Goal: Transaction & Acquisition: Obtain resource

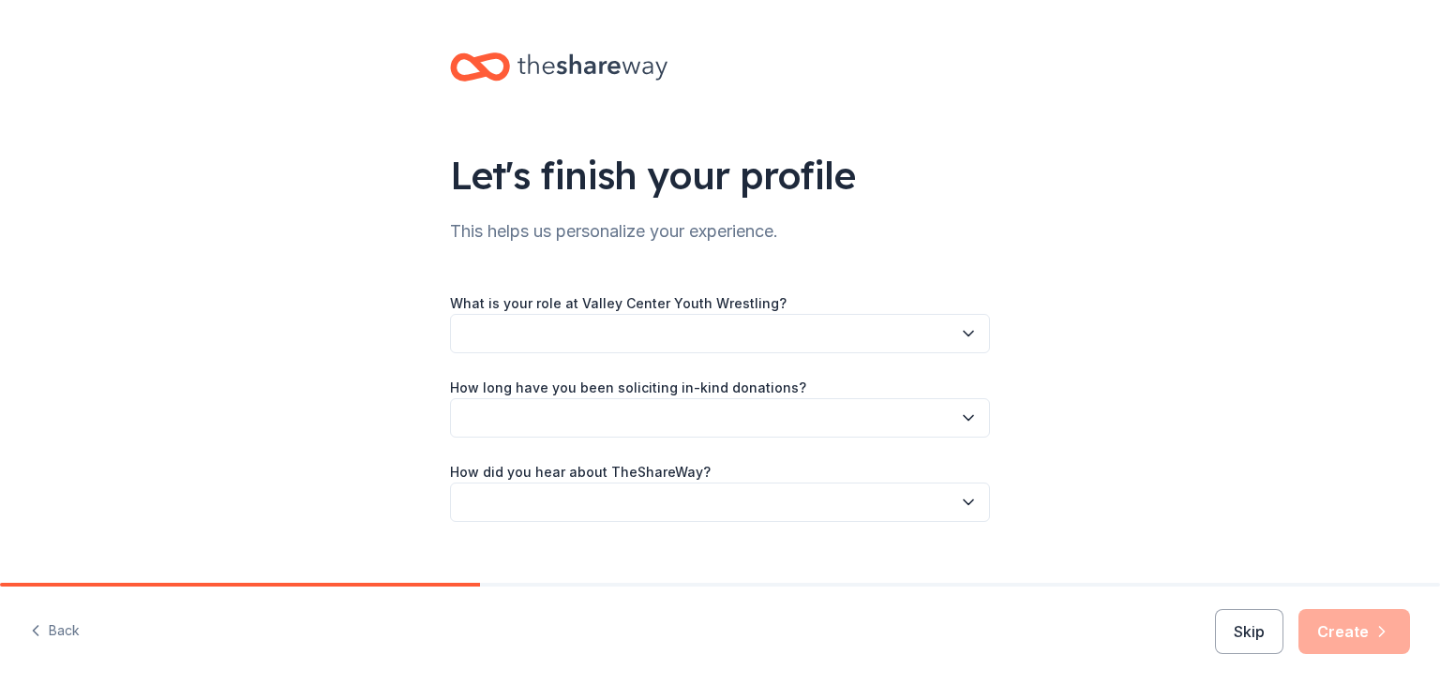
click at [857, 337] on button "button" at bounding box center [720, 333] width 540 height 39
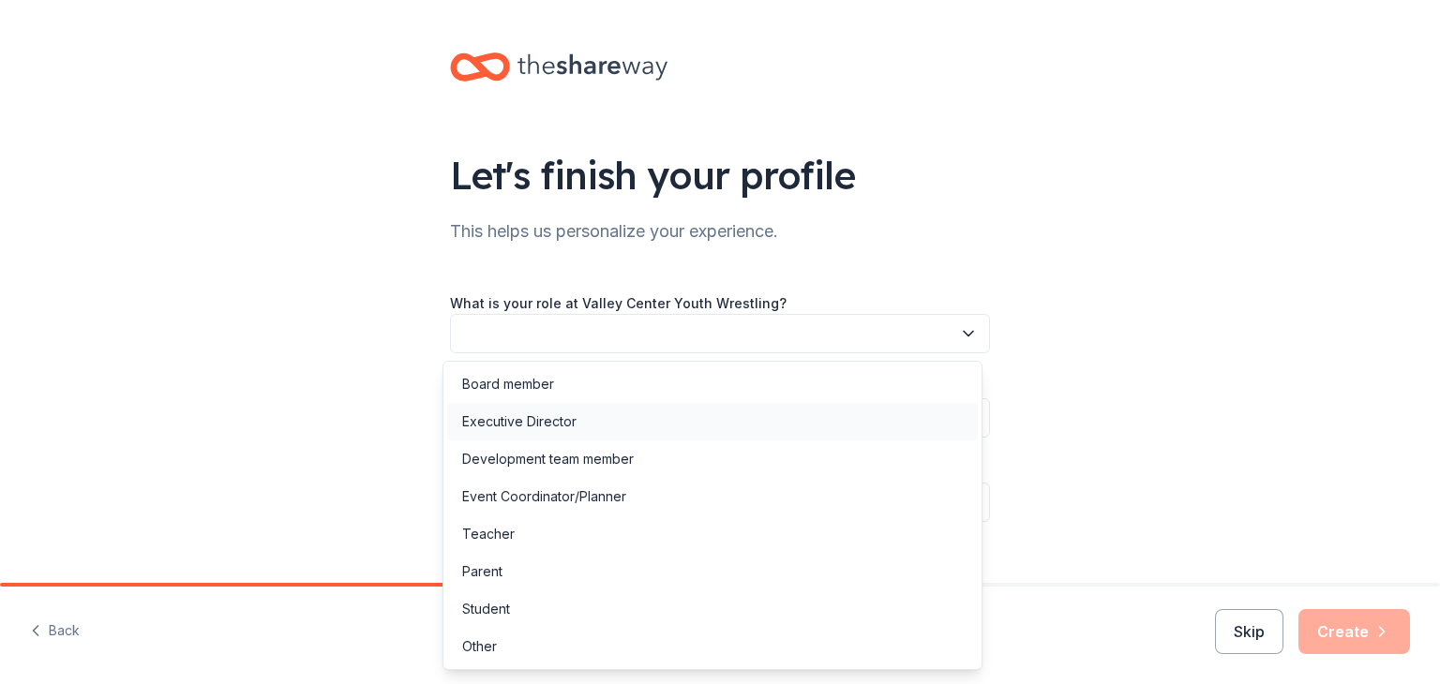
click at [839, 412] on div "Executive Director" at bounding box center [712, 421] width 531 height 37
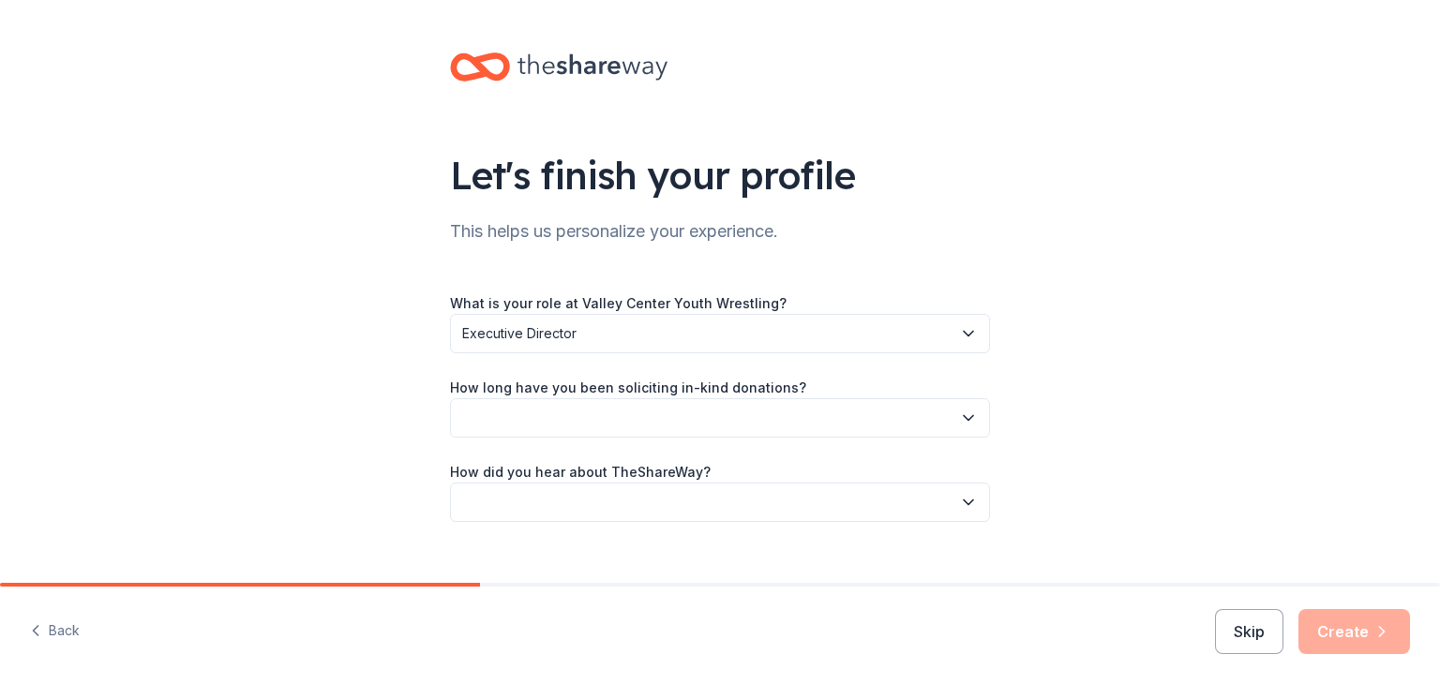
click at [839, 412] on button "button" at bounding box center [720, 417] width 540 height 39
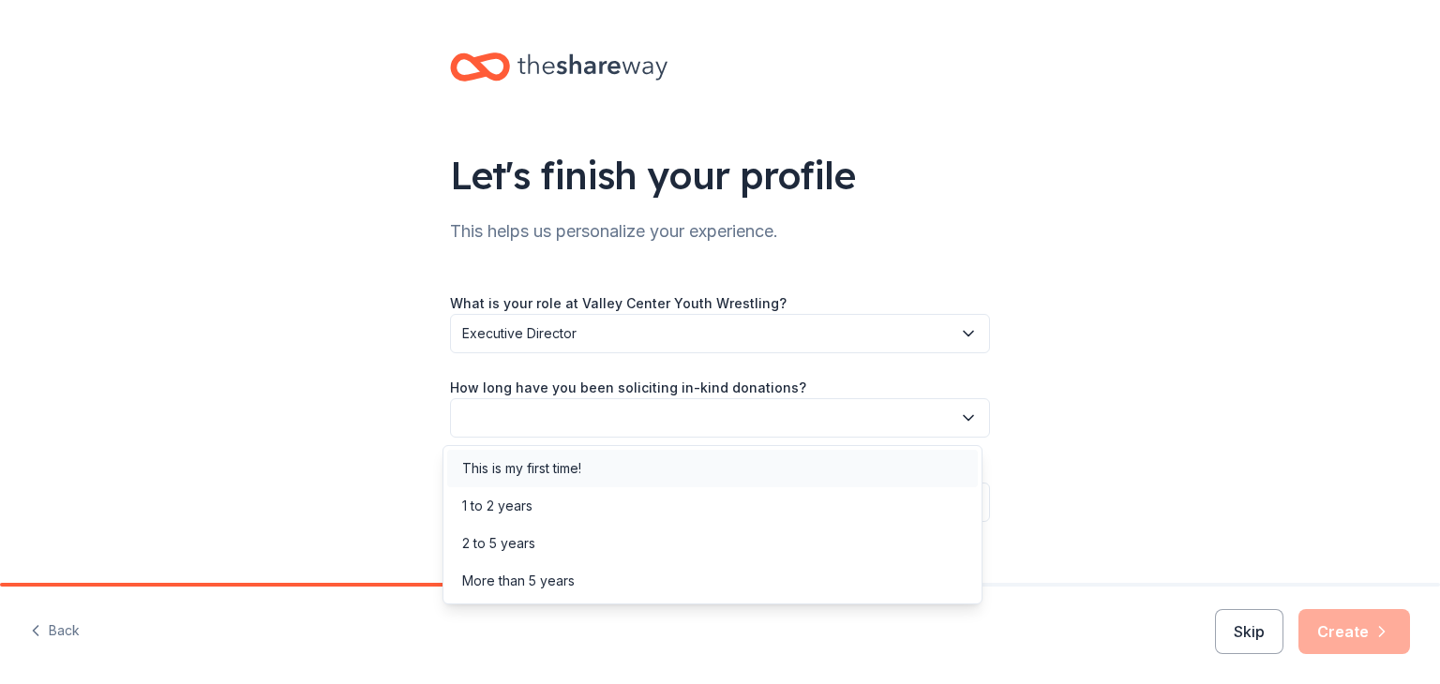
click at [839, 455] on div "This is my first time!" at bounding box center [712, 468] width 531 height 37
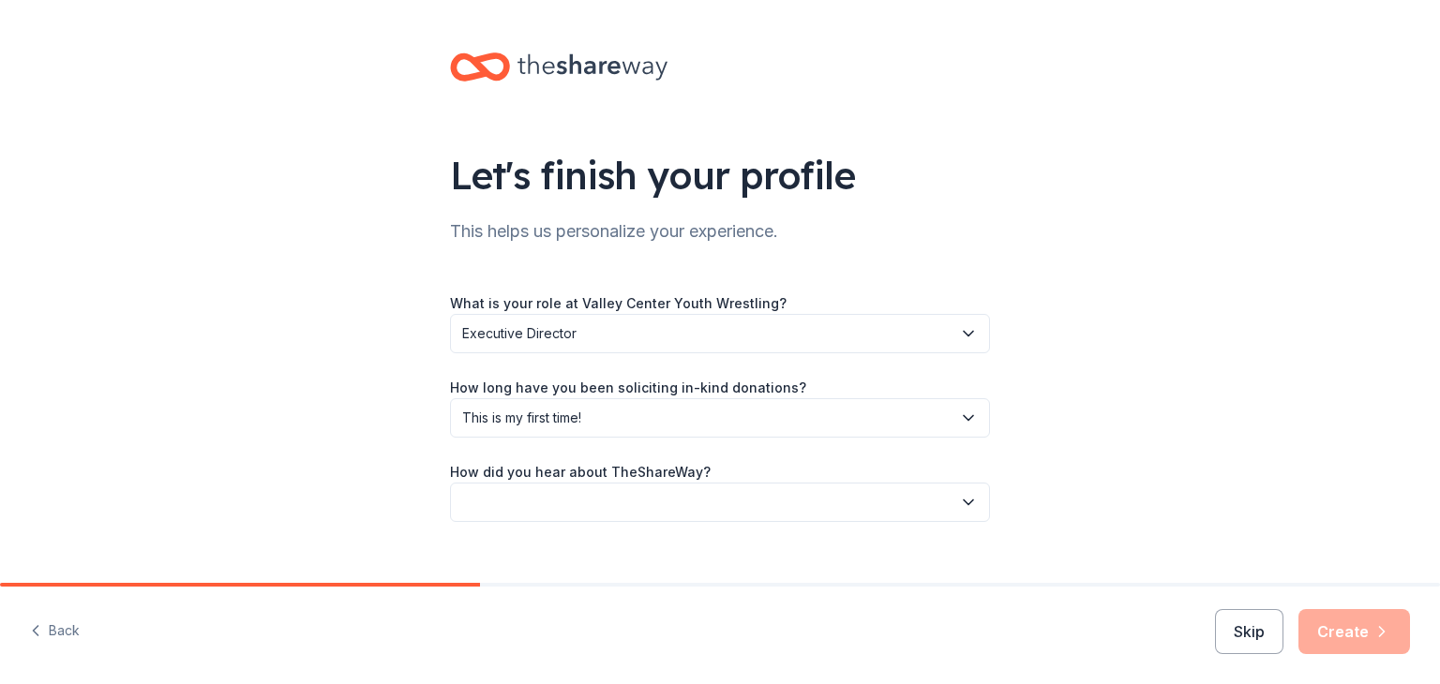
click at [843, 506] on button "button" at bounding box center [720, 502] width 540 height 39
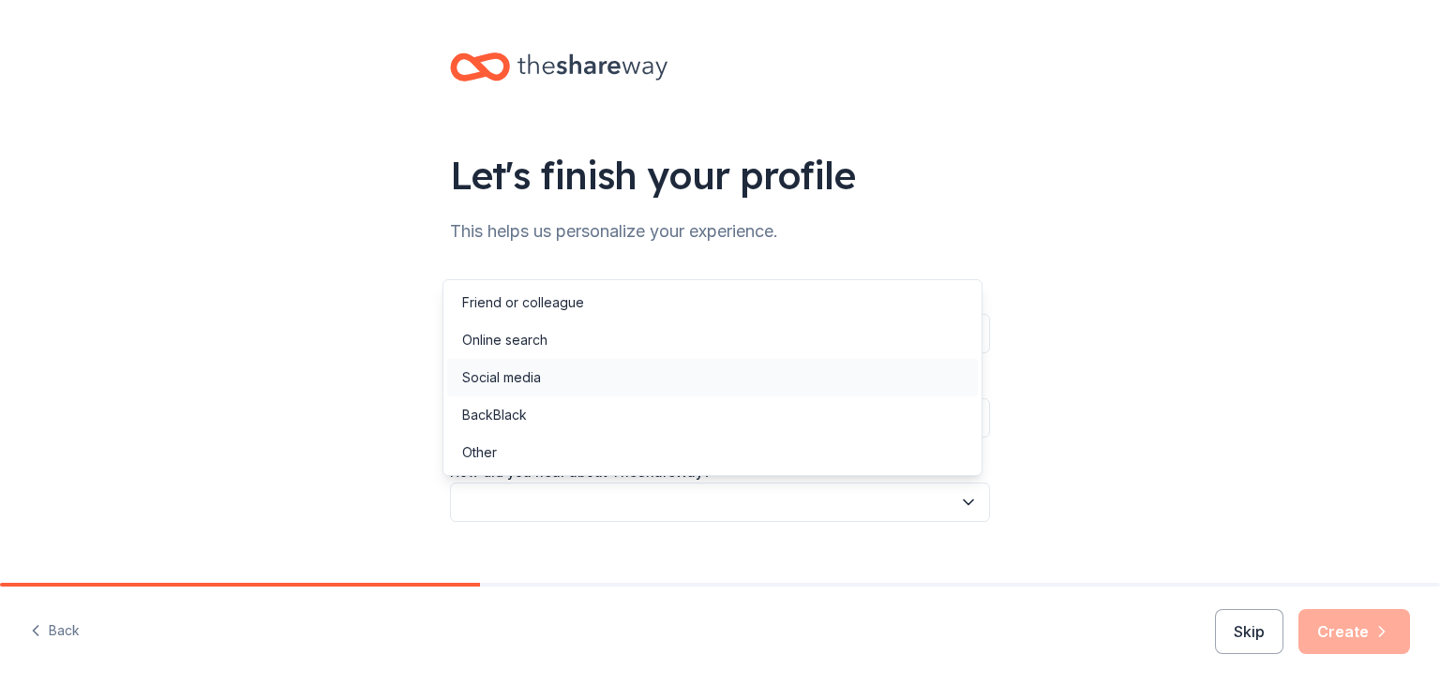
click at [831, 368] on div "Social media" at bounding box center [712, 377] width 531 height 37
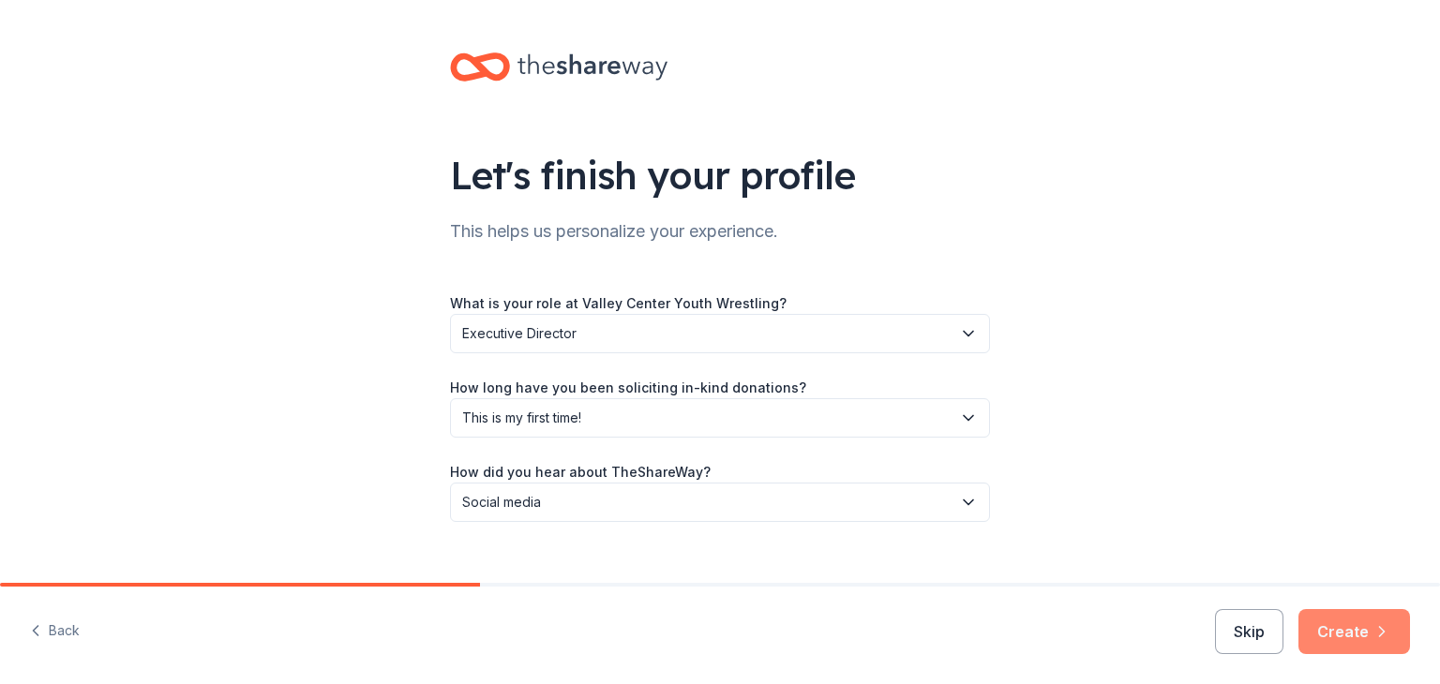
click at [1368, 636] on button "Create" at bounding box center [1354, 631] width 112 height 45
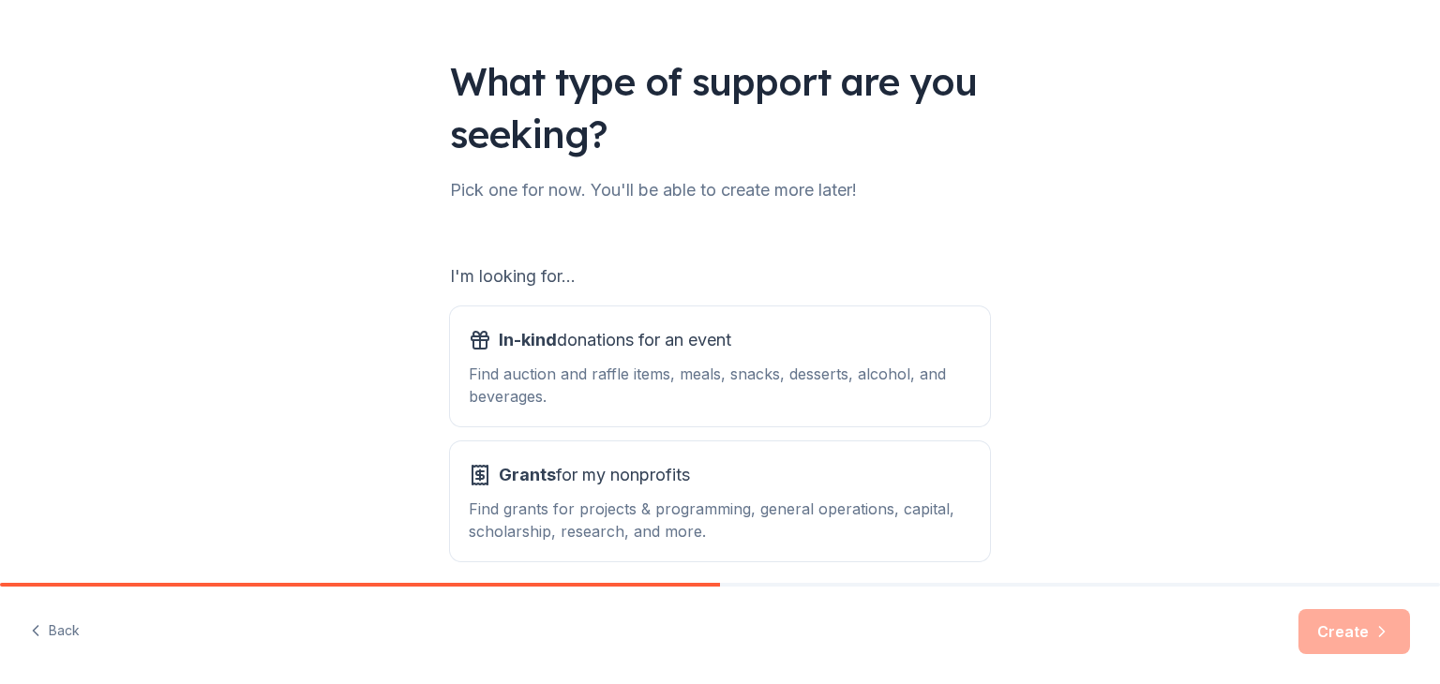
scroll to position [173, 0]
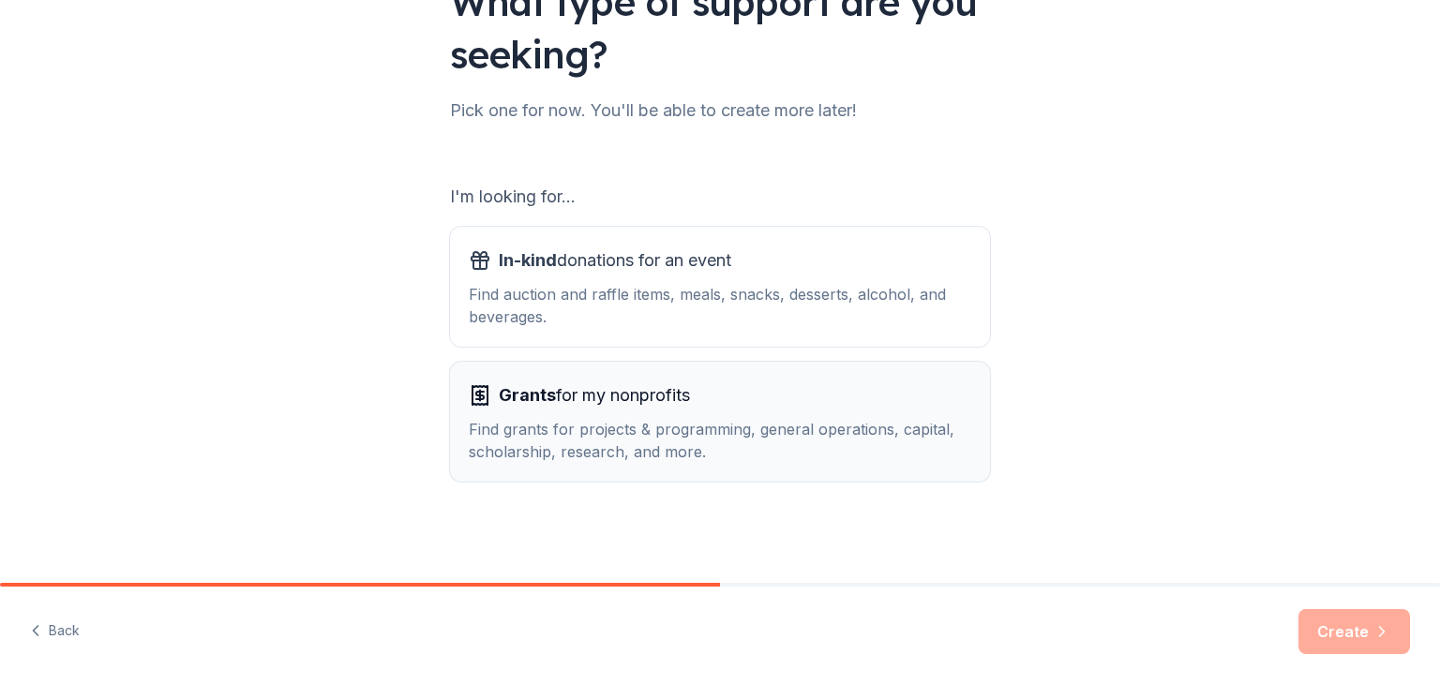
click at [863, 384] on div "Grants for my nonprofits" at bounding box center [720, 396] width 502 height 30
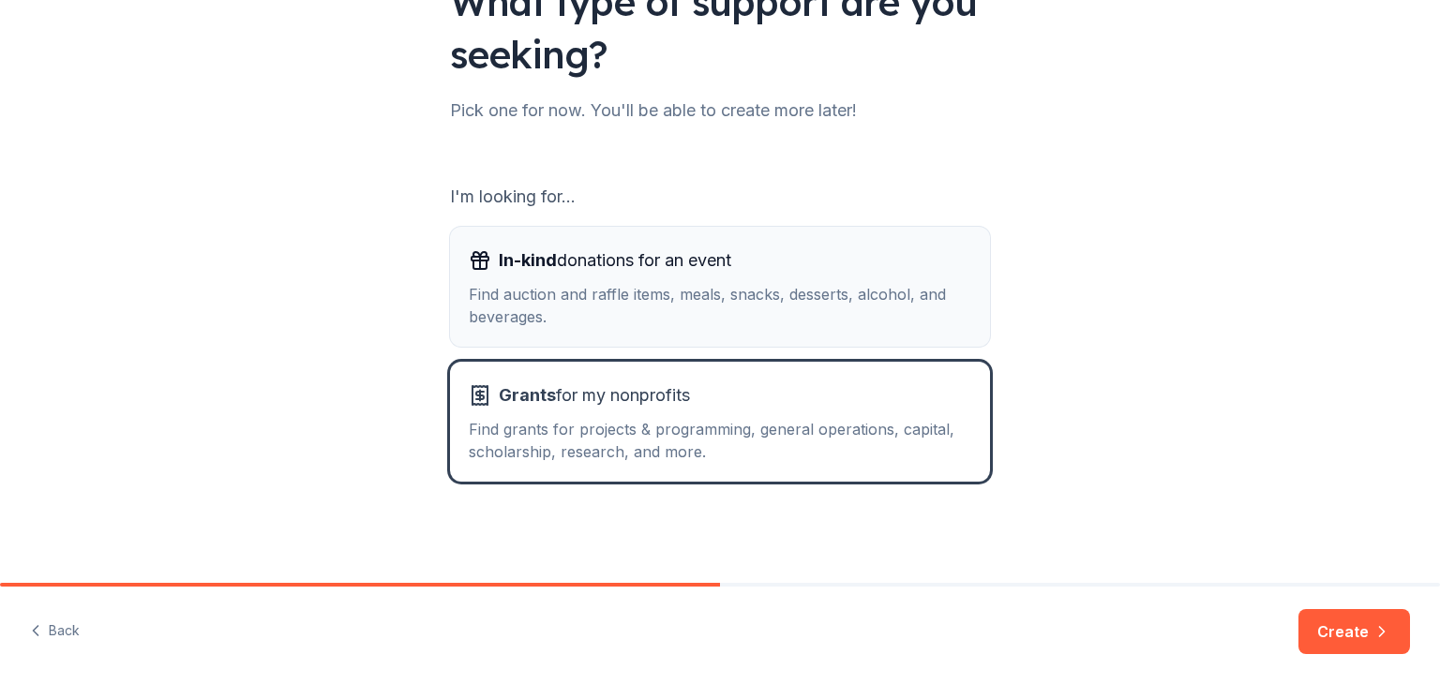
click at [857, 324] on div "Find auction and raffle items, meals, snacks, desserts, alcohol, and beverages." at bounding box center [720, 305] width 502 height 45
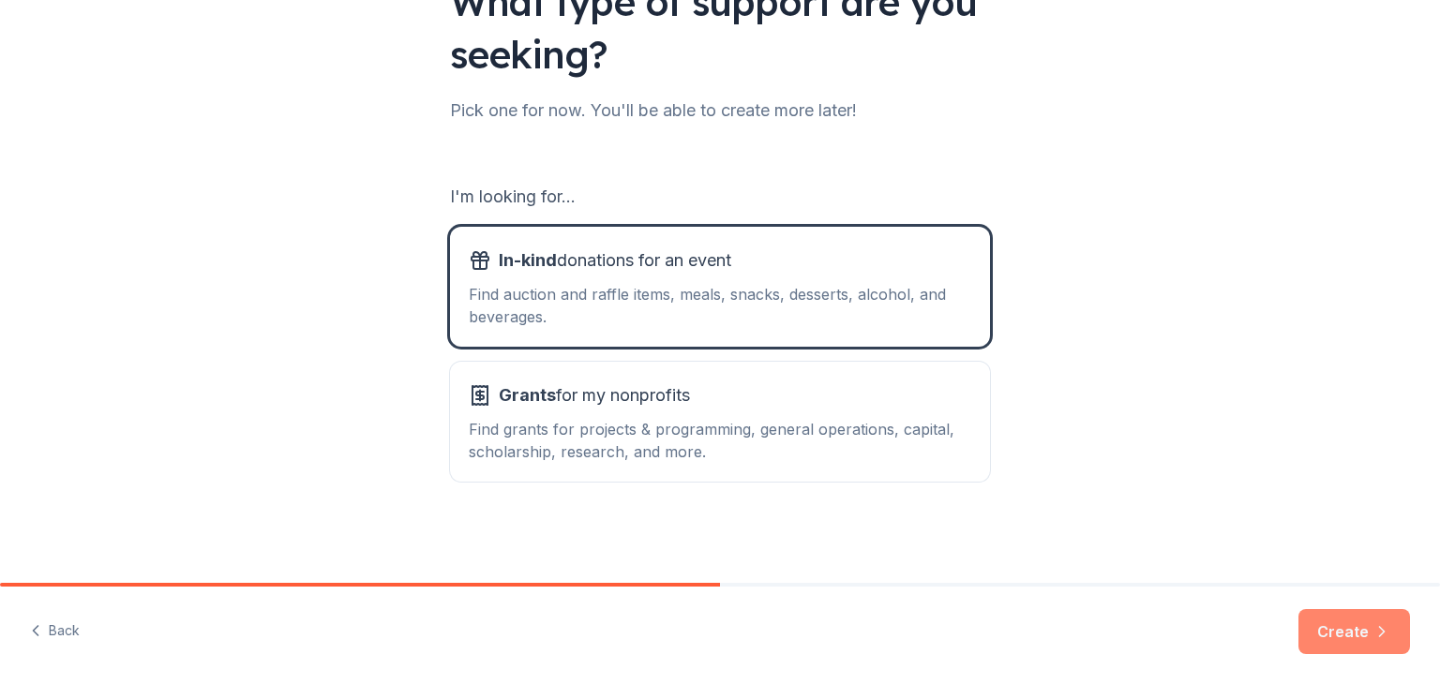
click at [1370, 627] on button "Create" at bounding box center [1354, 631] width 112 height 45
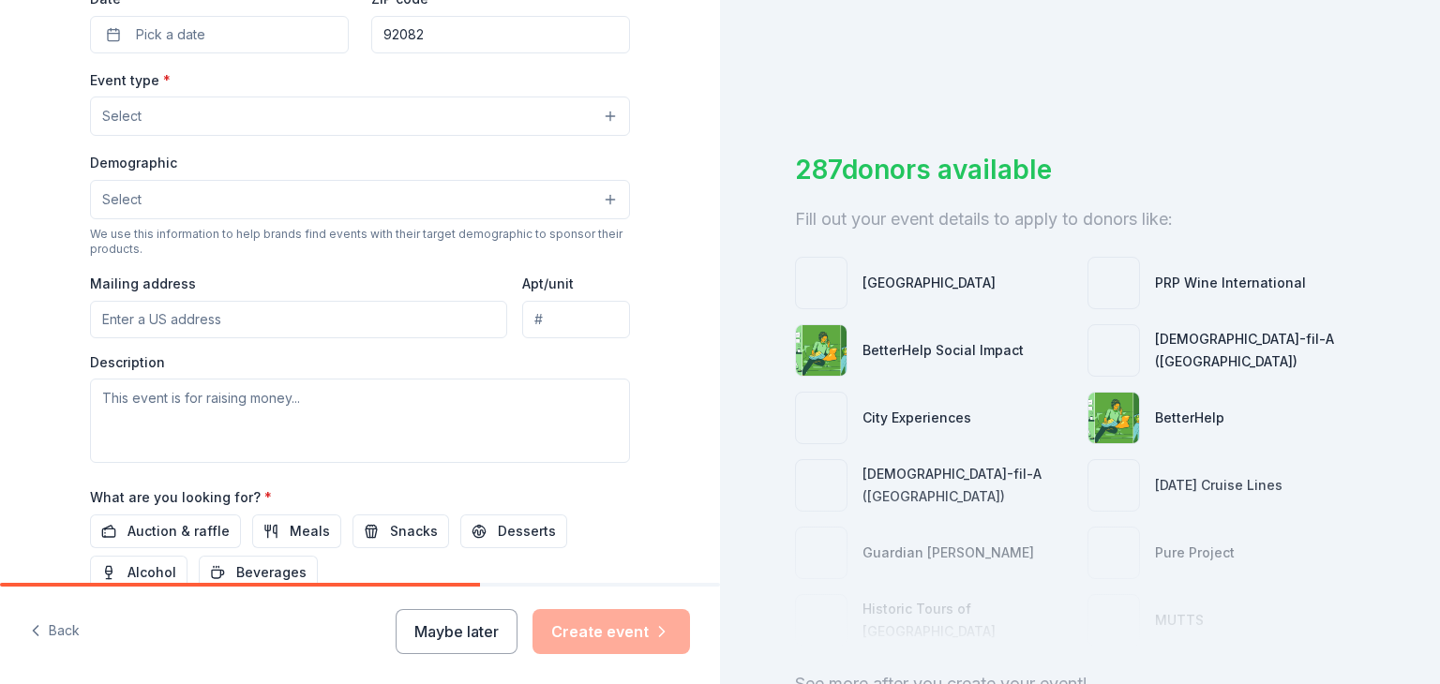
scroll to position [469, 0]
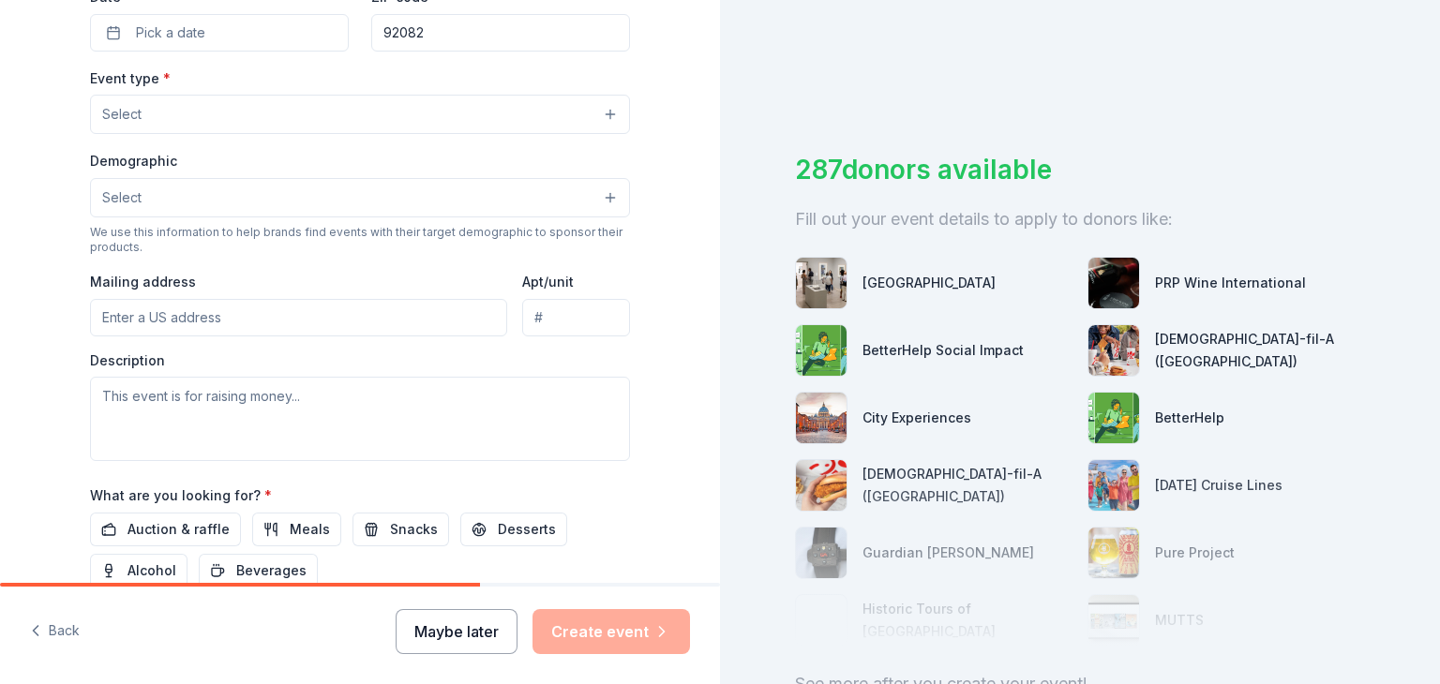
click at [479, 636] on button "Maybe later" at bounding box center [457, 631] width 122 height 45
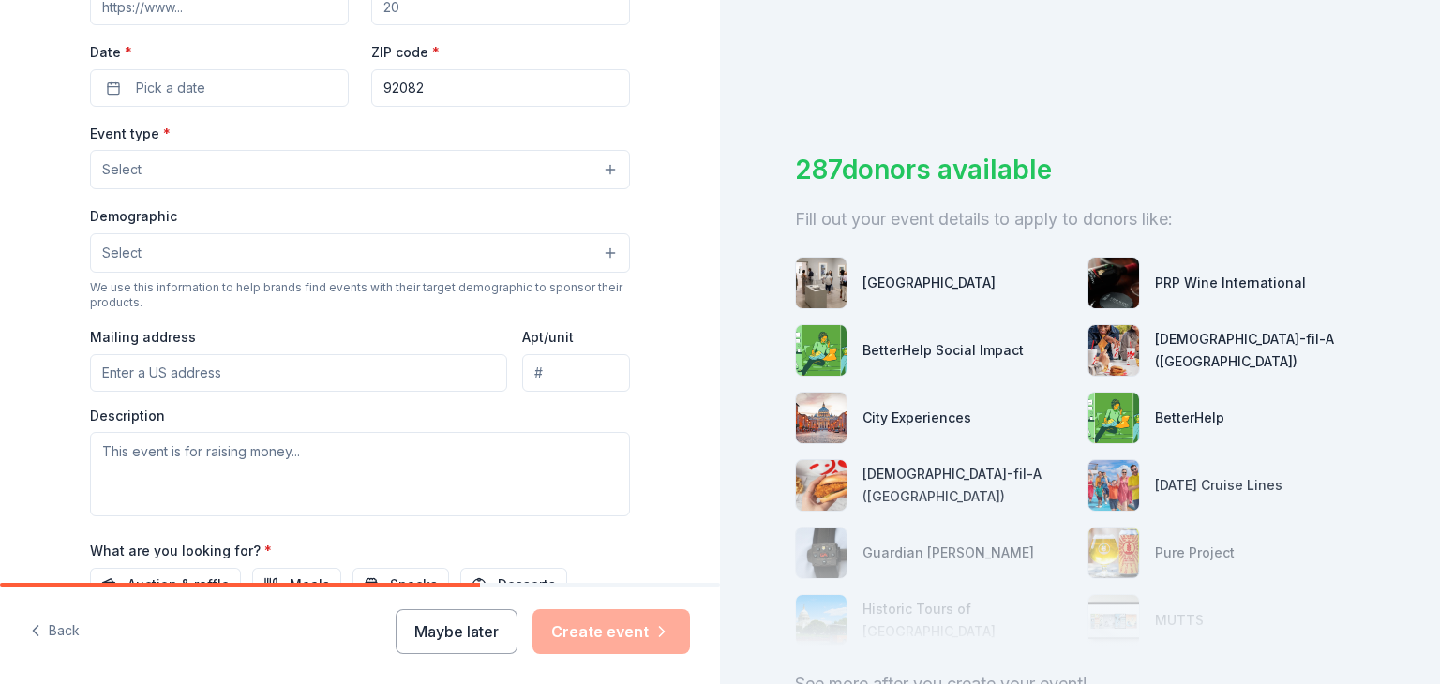
scroll to position [656, 0]
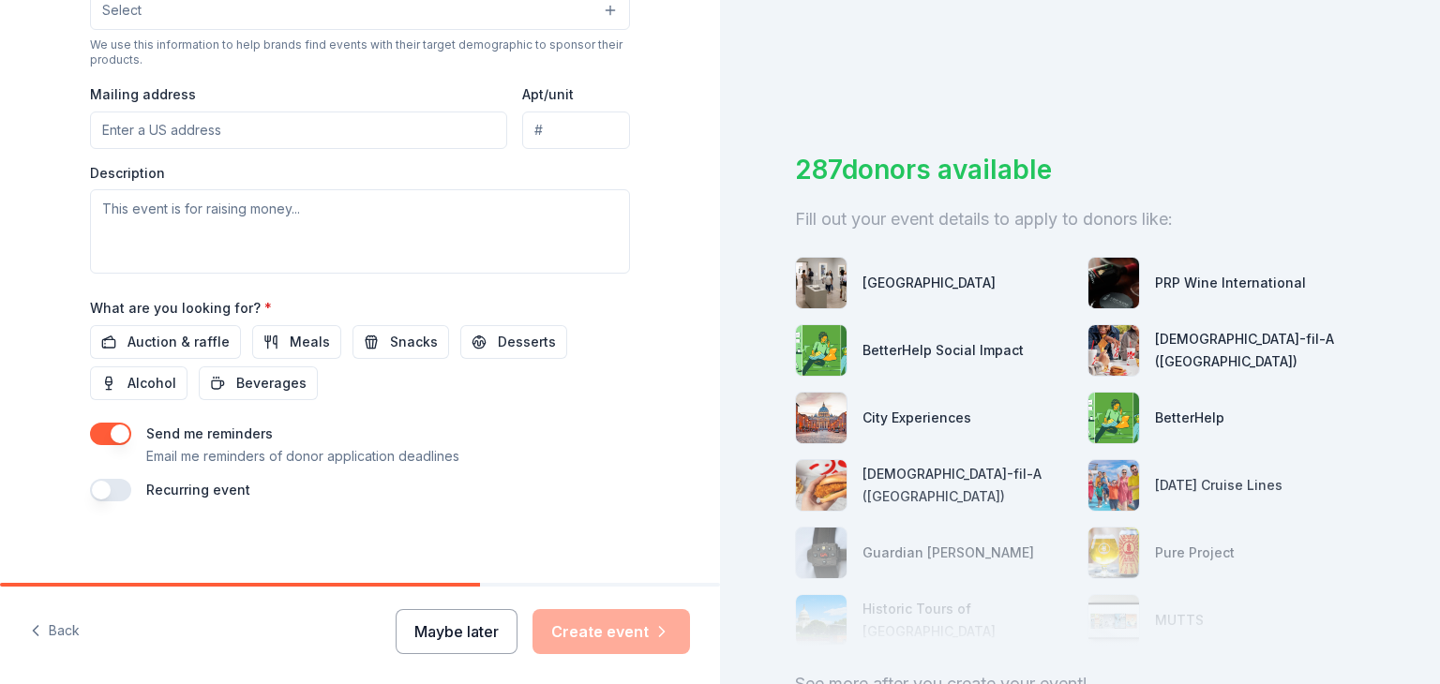
click at [438, 636] on button "Maybe later" at bounding box center [457, 631] width 122 height 45
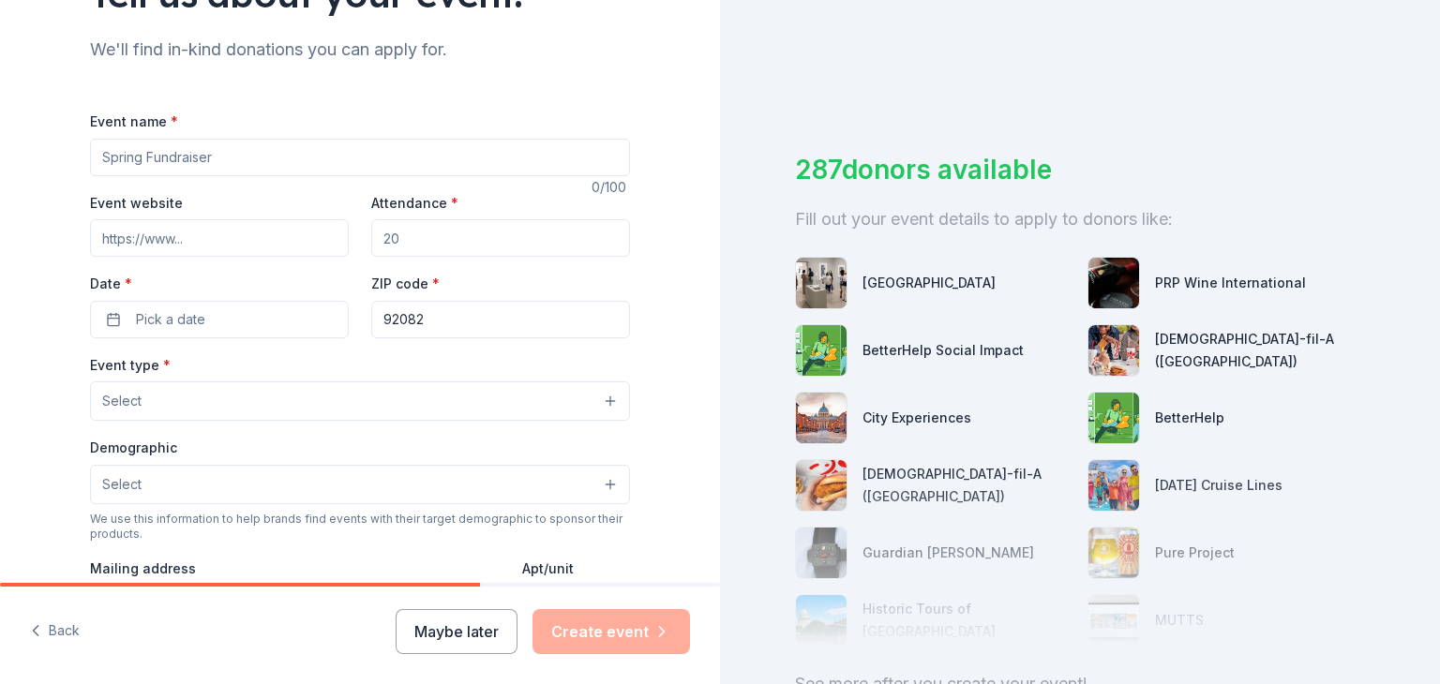
scroll to position [281, 0]
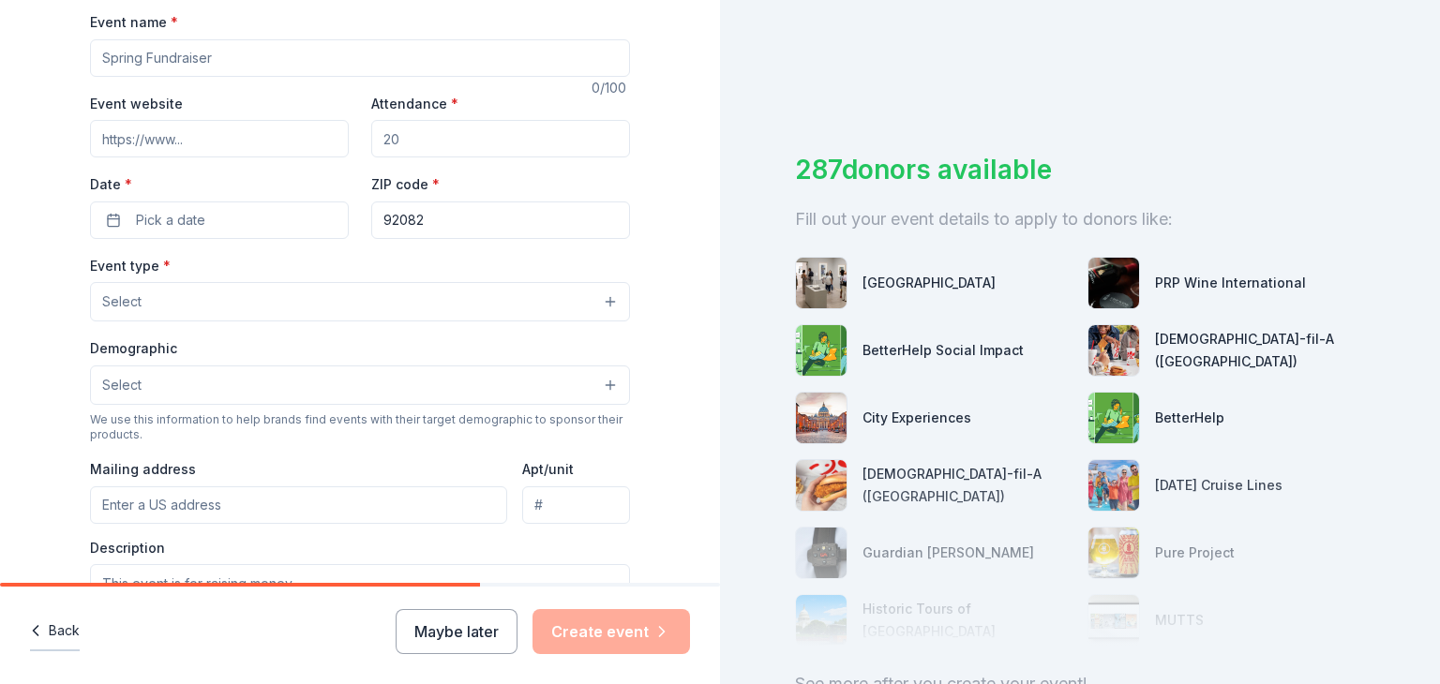
click at [66, 632] on button "Back" at bounding box center [55, 631] width 50 height 39
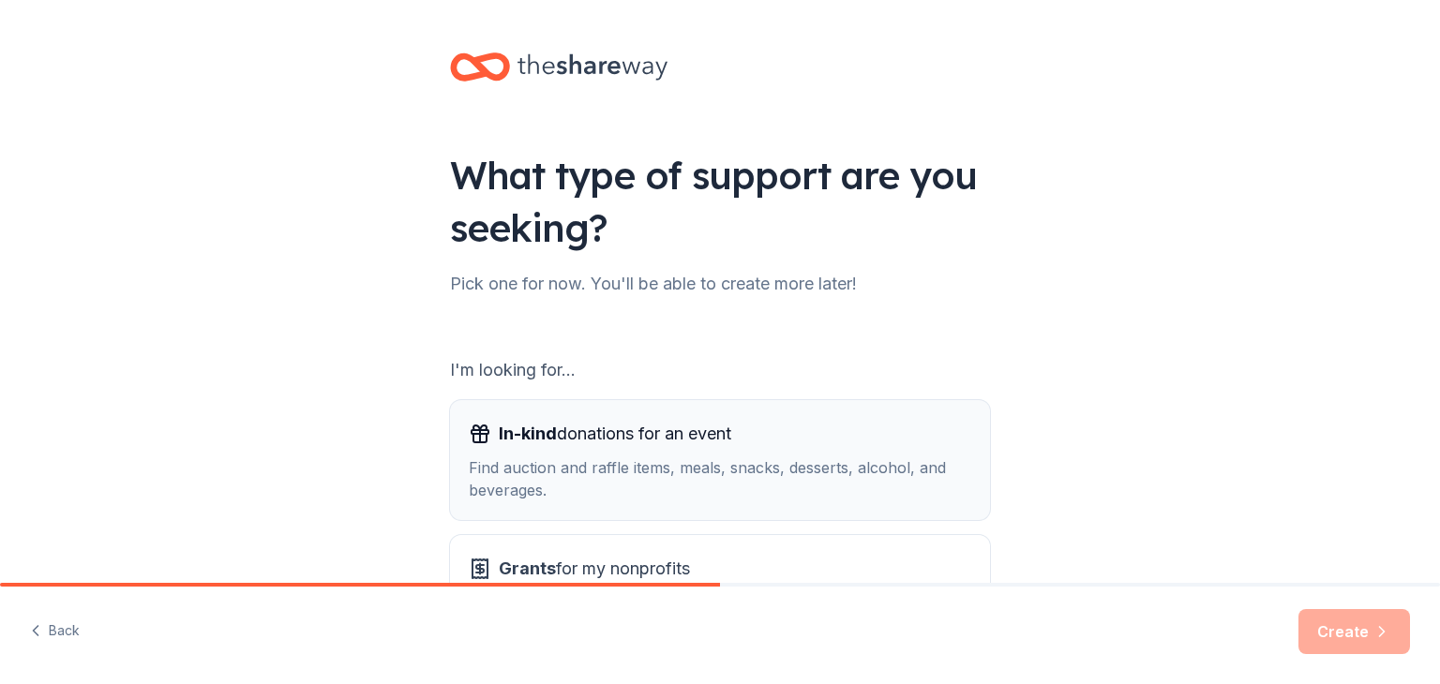
scroll to position [173, 0]
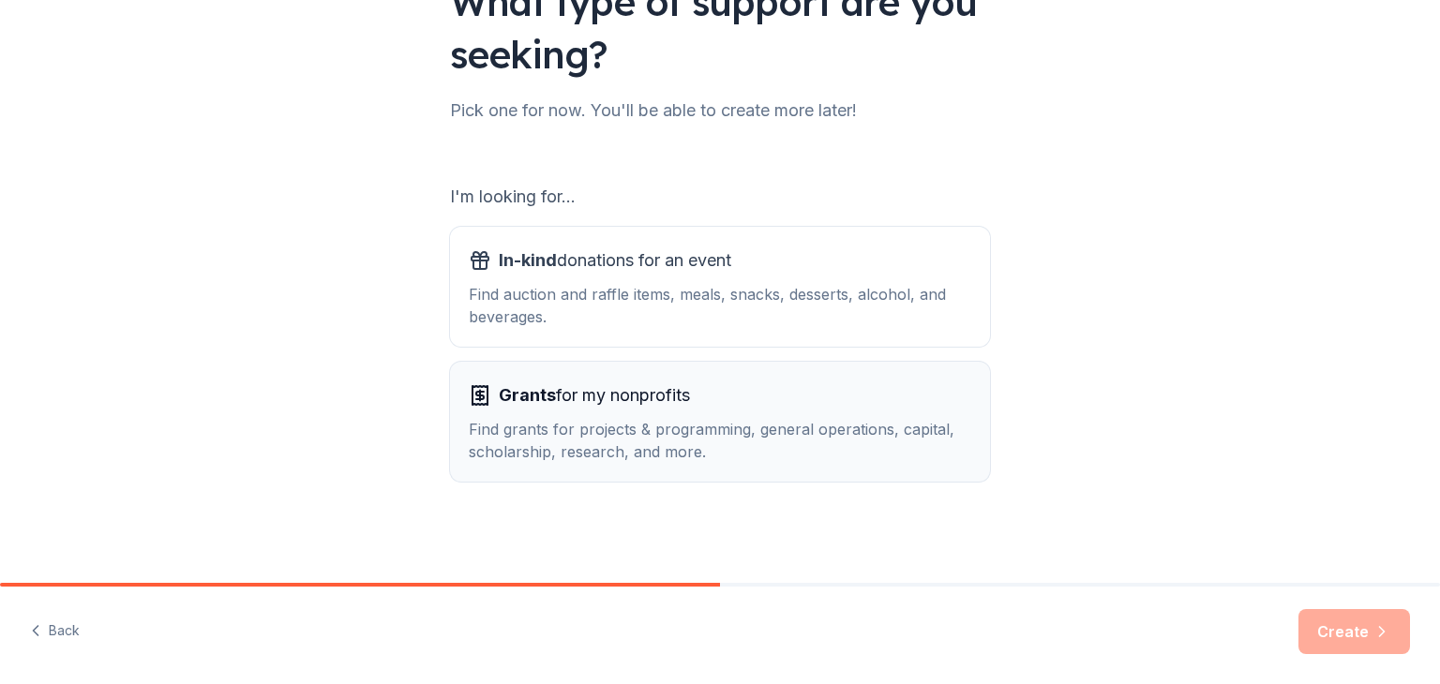
click at [482, 439] on div "Find grants for projects & programming, general operations, capital, scholarshi…" at bounding box center [720, 440] width 502 height 45
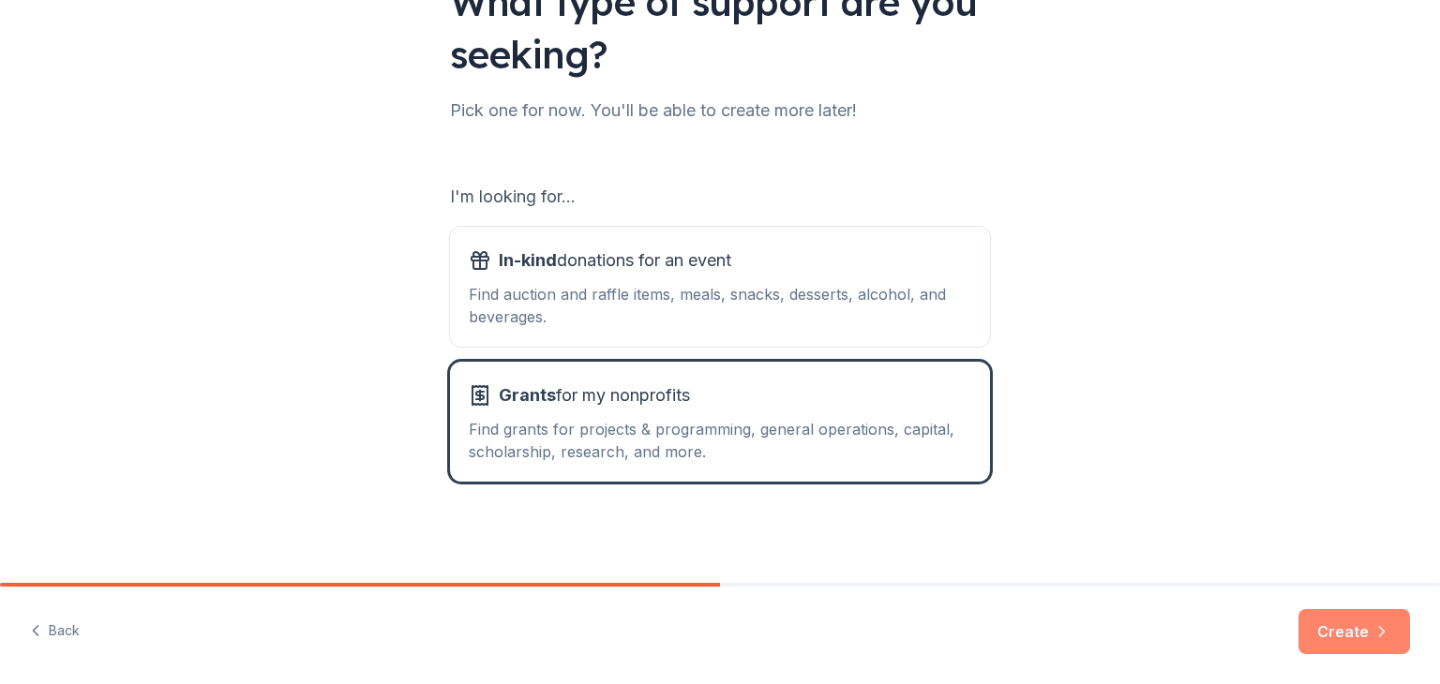
click at [1357, 631] on button "Create" at bounding box center [1354, 631] width 112 height 45
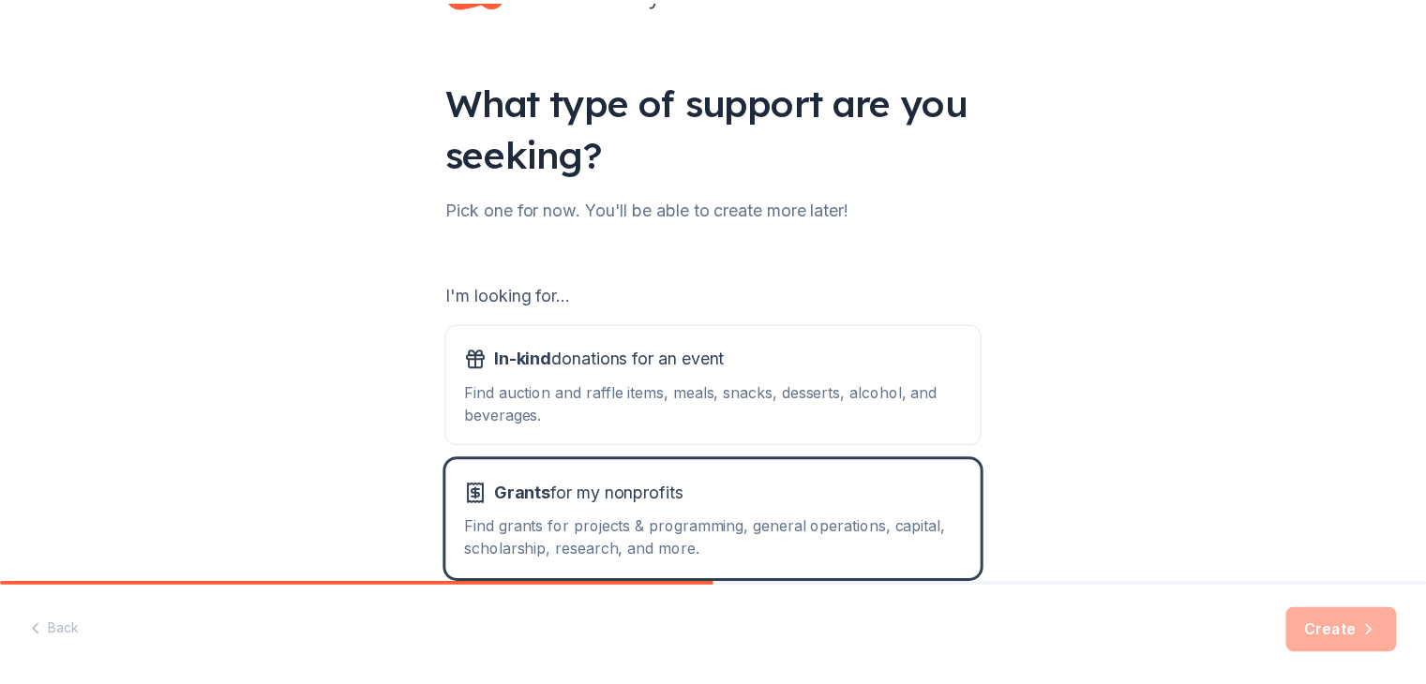
scroll to position [0, 0]
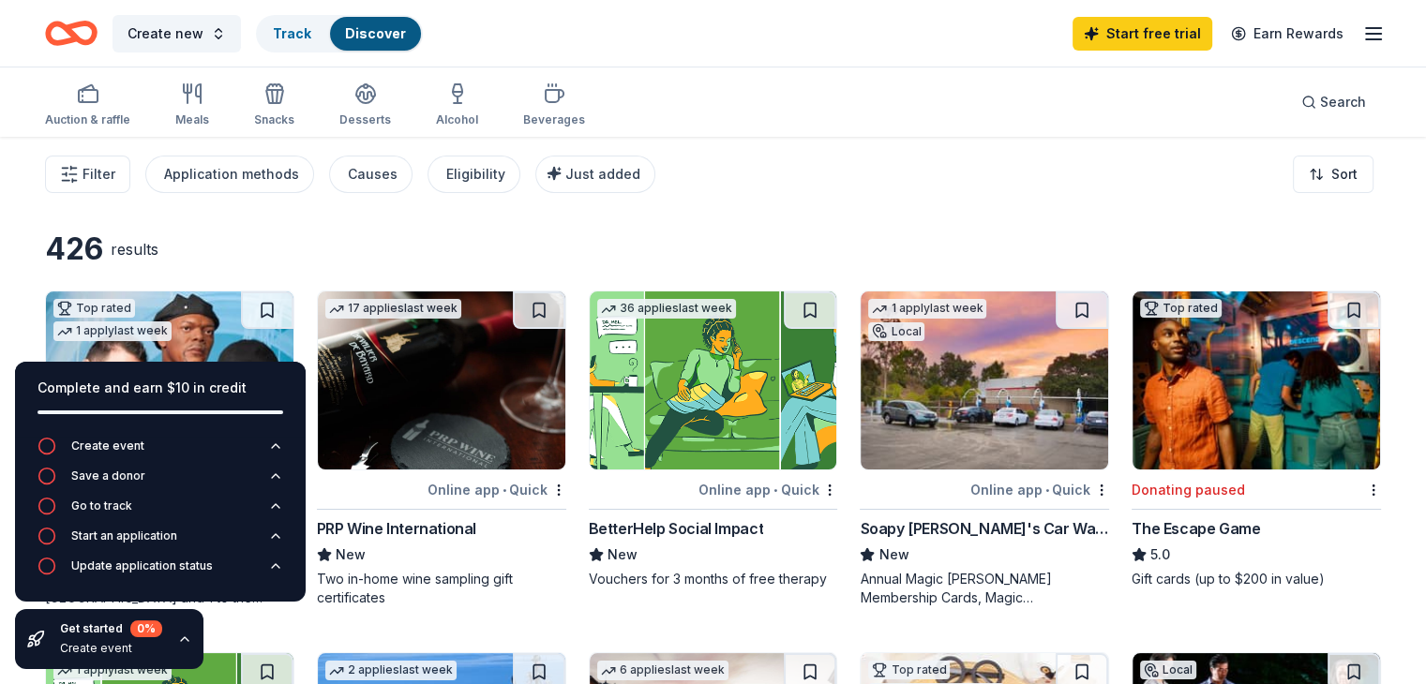
click at [1040, 207] on div "Filter Application methods Causes Eligibility Just added Sort" at bounding box center [713, 174] width 1426 height 75
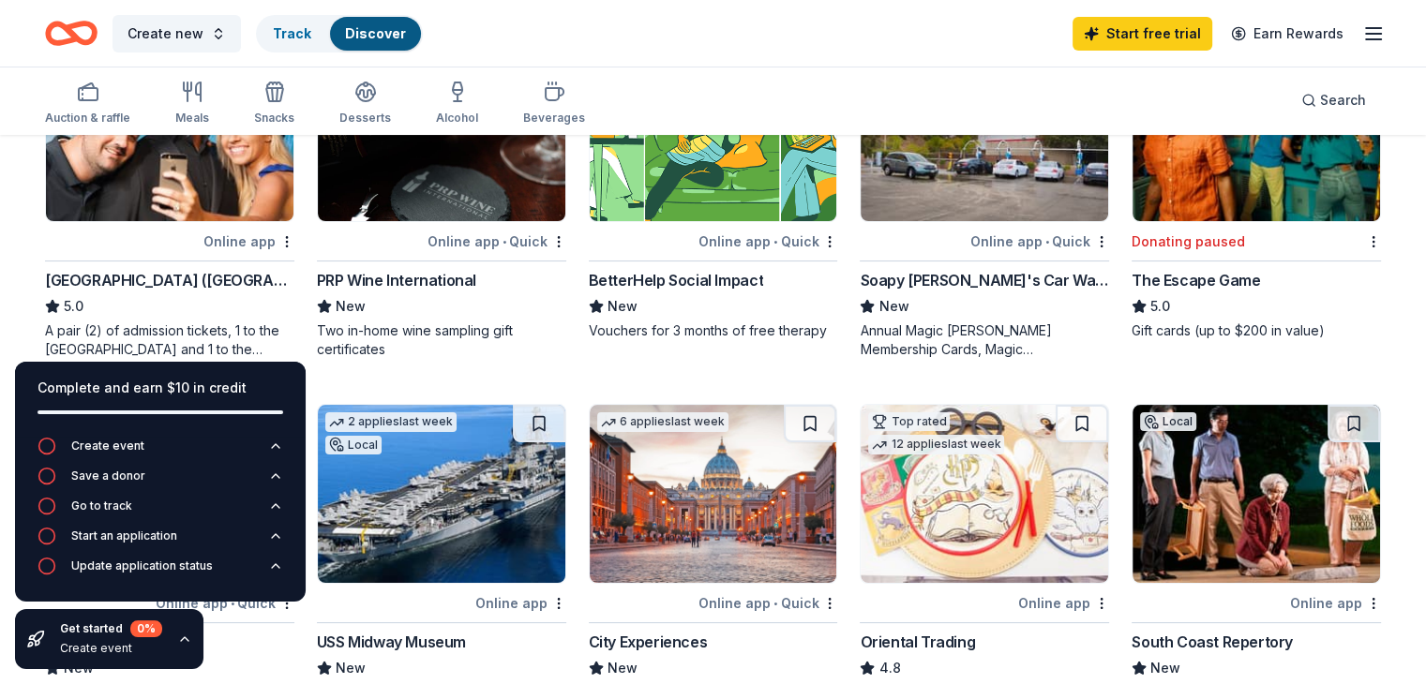
scroll to position [281, 0]
